Goal: Information Seeking & Learning: Learn about a topic

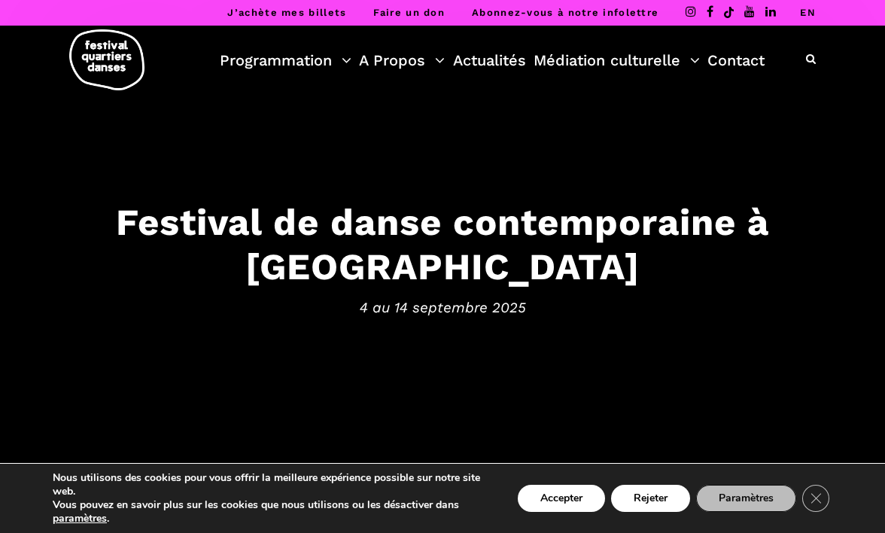
click at [646, 493] on button "Rejeter" at bounding box center [650, 497] width 79 height 27
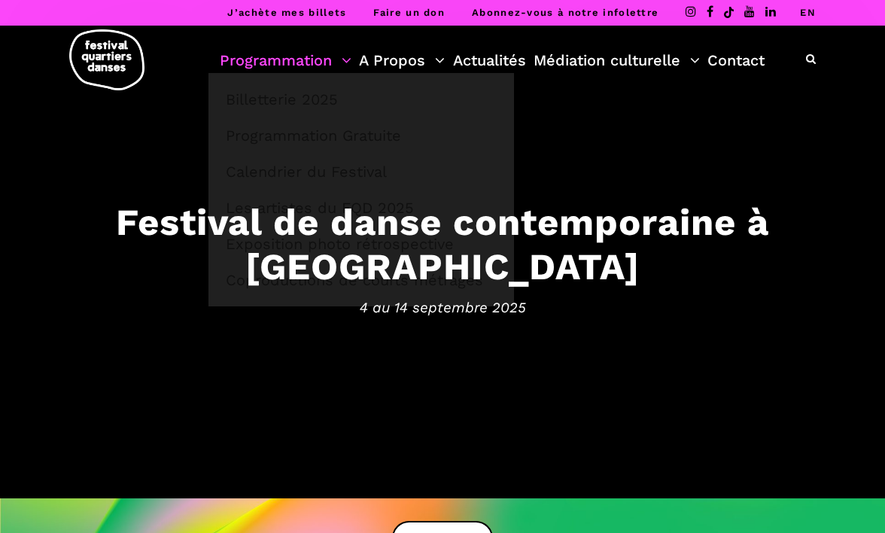
click at [269, 59] on link "Programmation" at bounding box center [286, 60] width 132 height 26
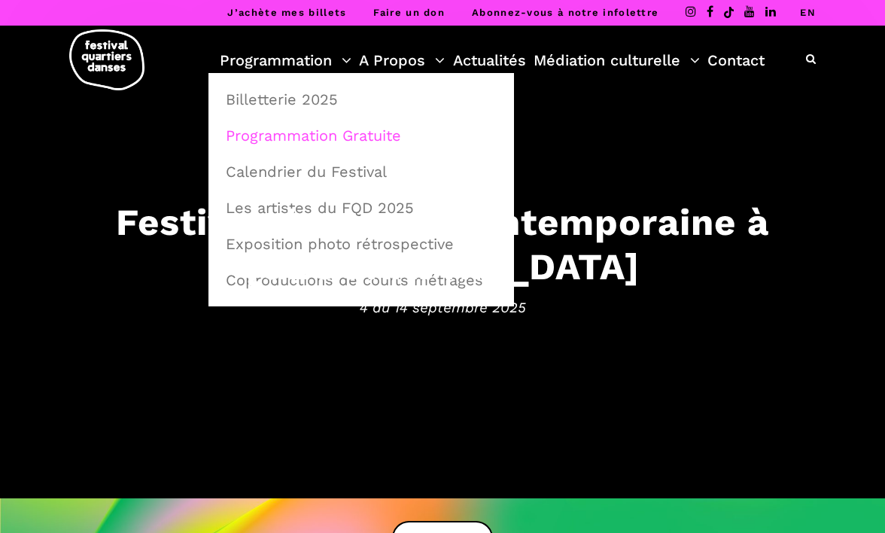
click at [296, 133] on link "Programmation Gratuite" at bounding box center [361, 135] width 289 height 35
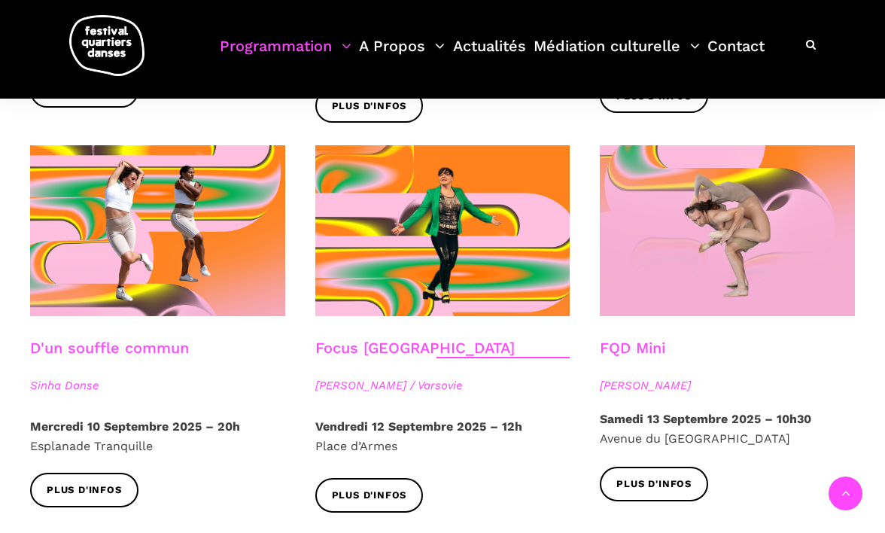
scroll to position [1528, 0]
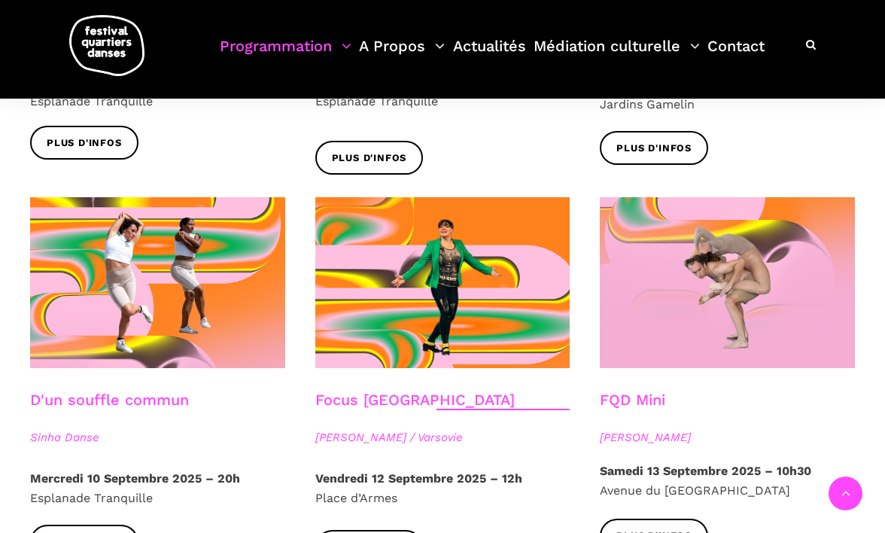
click at [341, 428] on span "Agata Życzkowska / Varsovie" at bounding box center [442, 437] width 255 height 18
drag, startPoint x: 315, startPoint y: 396, endPoint x: 414, endPoint y: 396, distance: 98.5
click at [414, 428] on span "Agata Życzkowska / Varsovie" at bounding box center [442, 437] width 255 height 18
copy span "Agata Życzkowska"
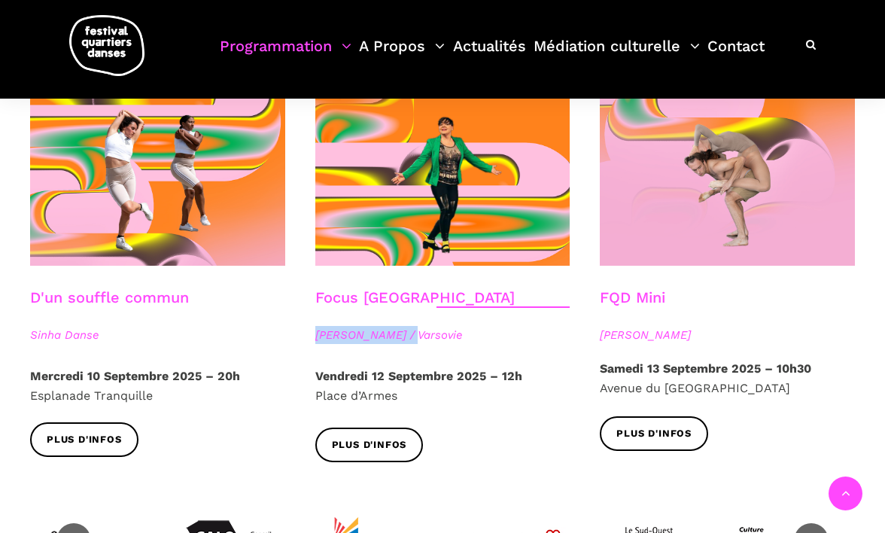
scroll to position [1634, 0]
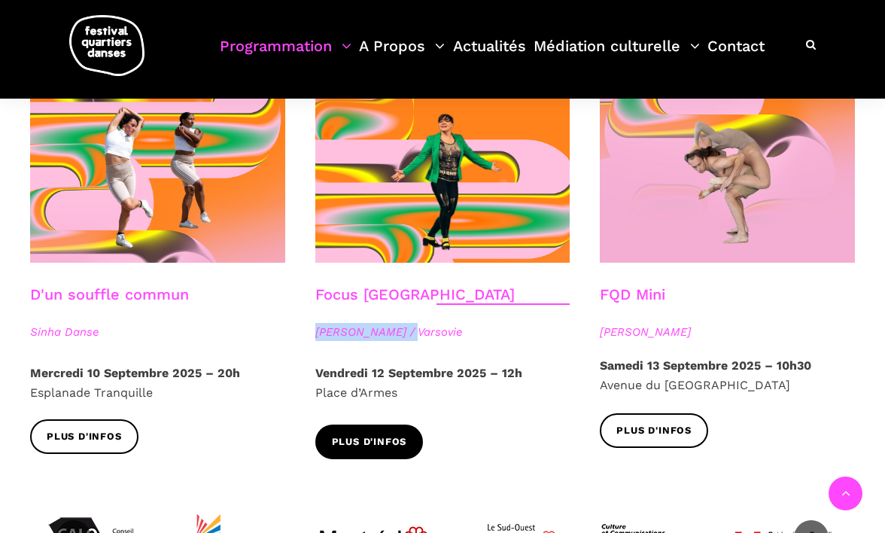
click at [351, 424] on link "Plus d'infos" at bounding box center [369, 441] width 108 height 34
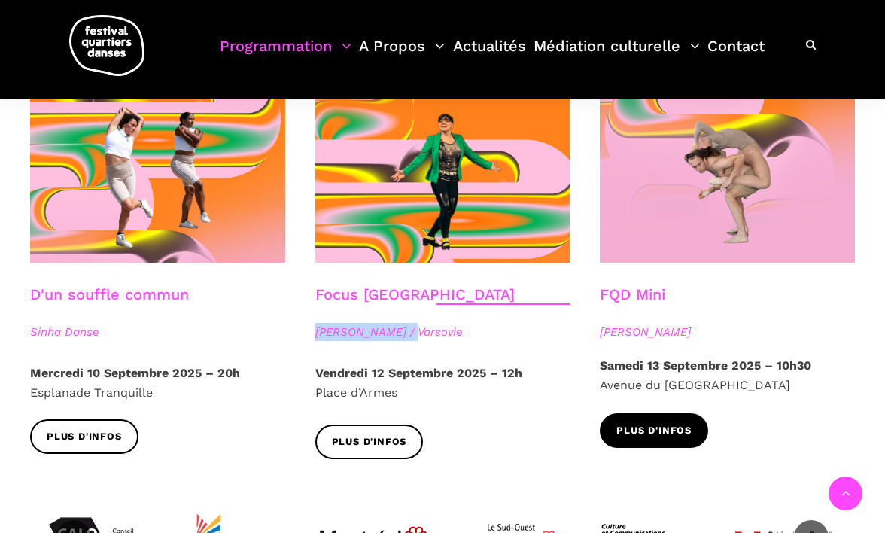
click at [647, 423] on span "Plus d'infos" at bounding box center [653, 431] width 75 height 16
